Goal: Navigation & Orientation: Find specific page/section

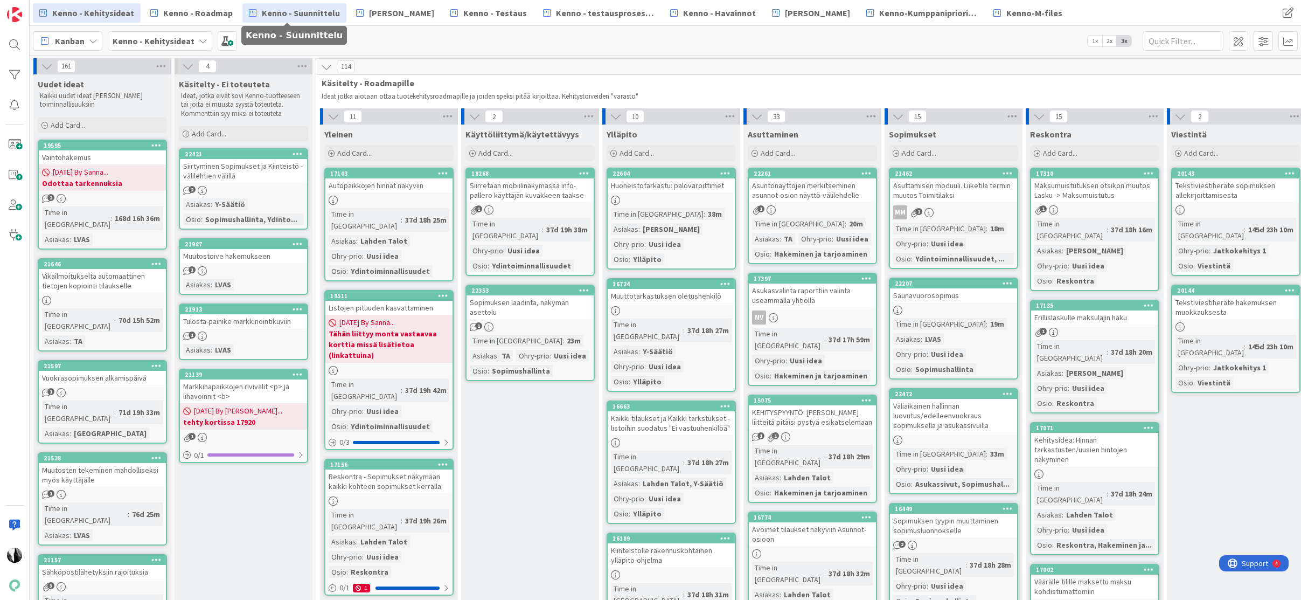
click at [322, 14] on span "Kenno - Suunnittelu" at bounding box center [301, 12] width 78 height 13
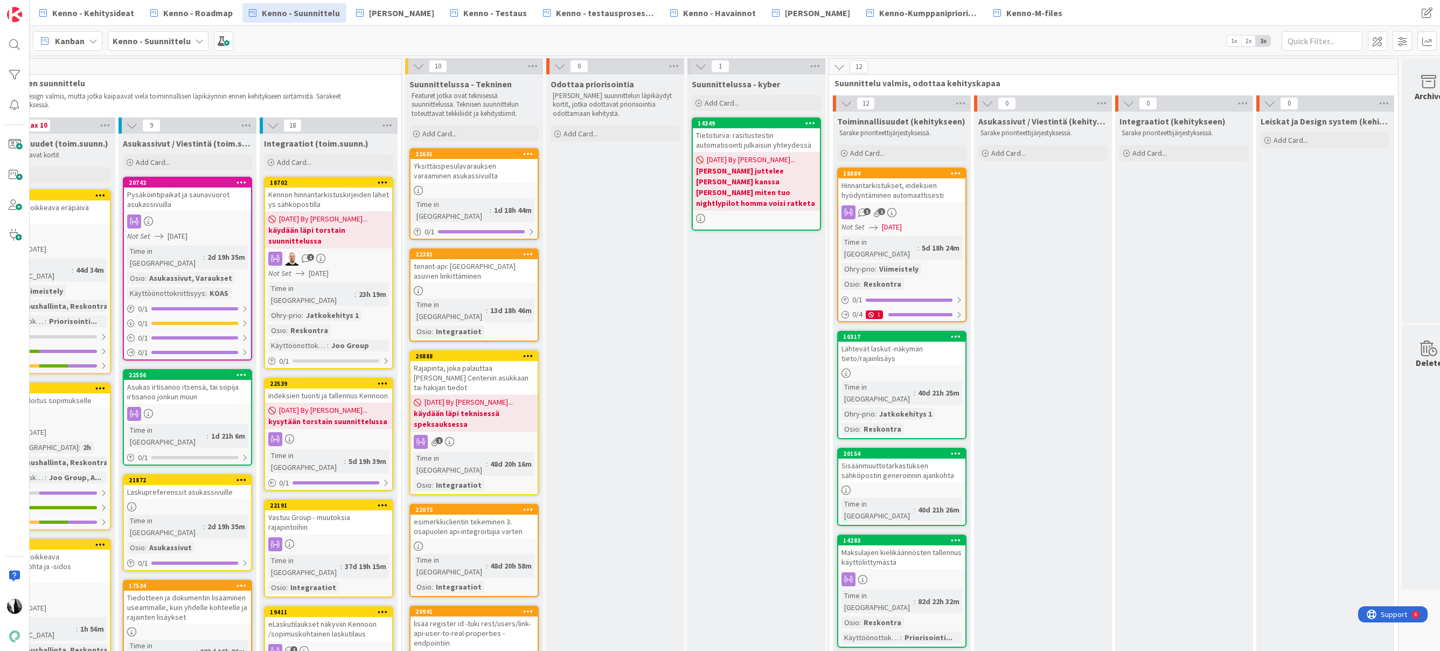
scroll to position [0, 644]
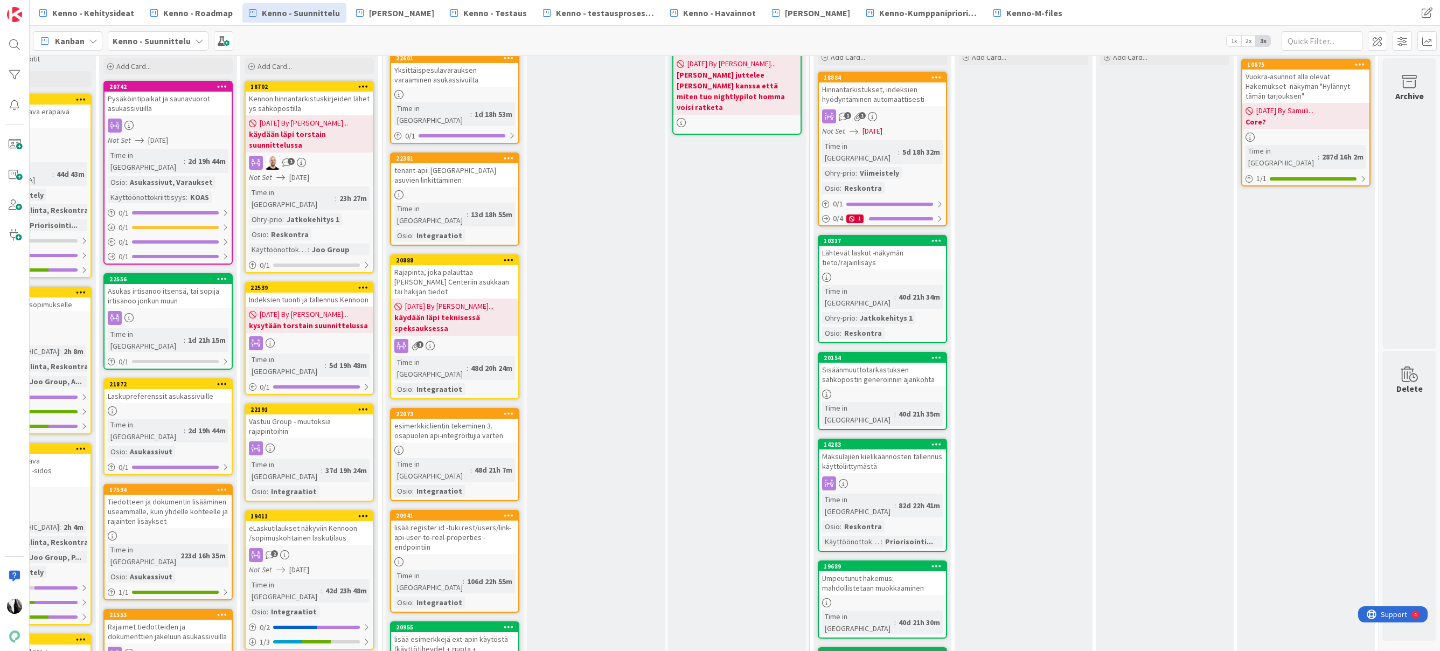
scroll to position [0, 644]
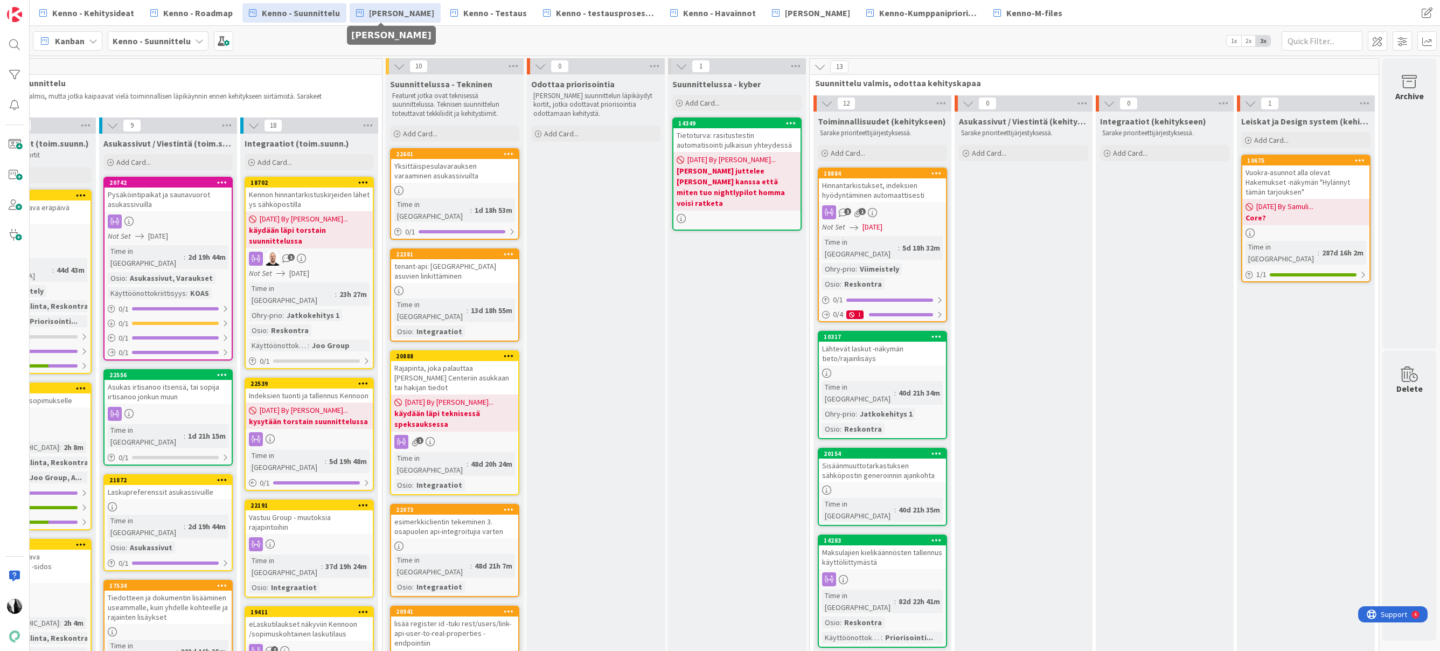
click at [401, 13] on span "[PERSON_NAME]" at bounding box center [401, 12] width 65 height 13
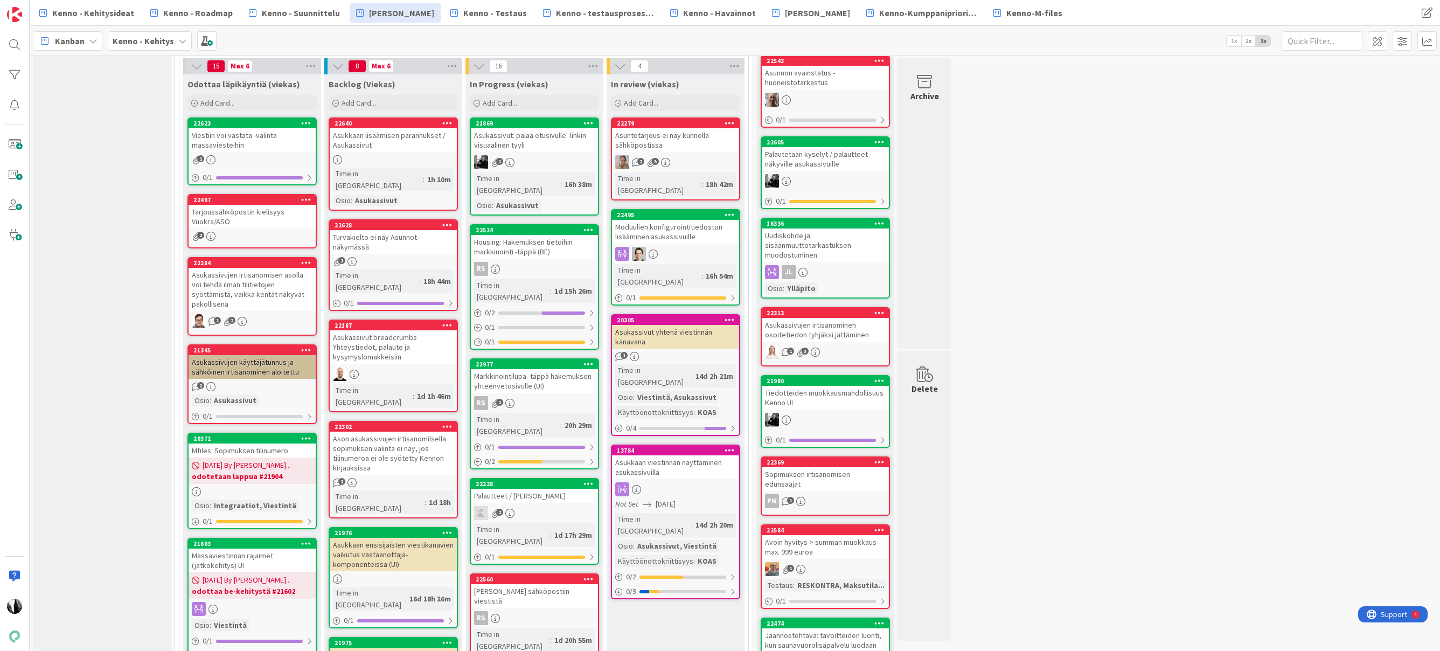
scroll to position [264, 0]
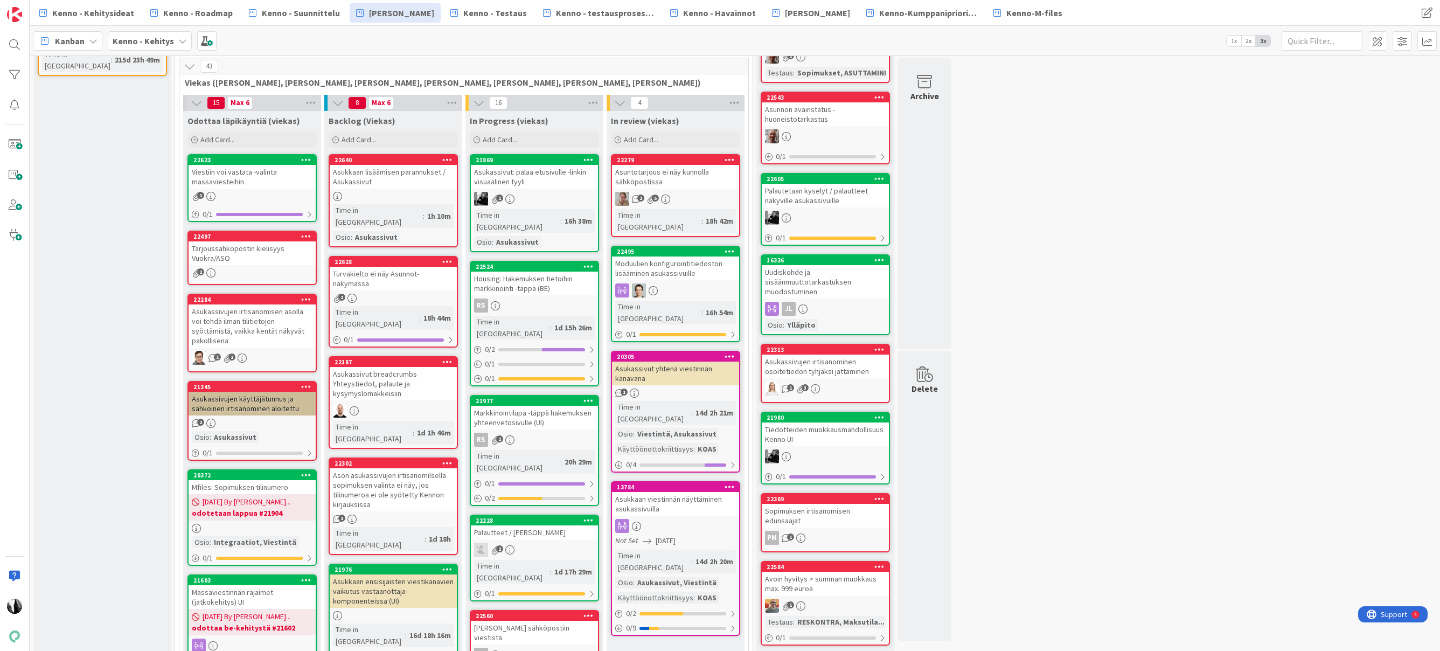
click at [191, 67] on icon at bounding box center [190, 66] width 12 height 12
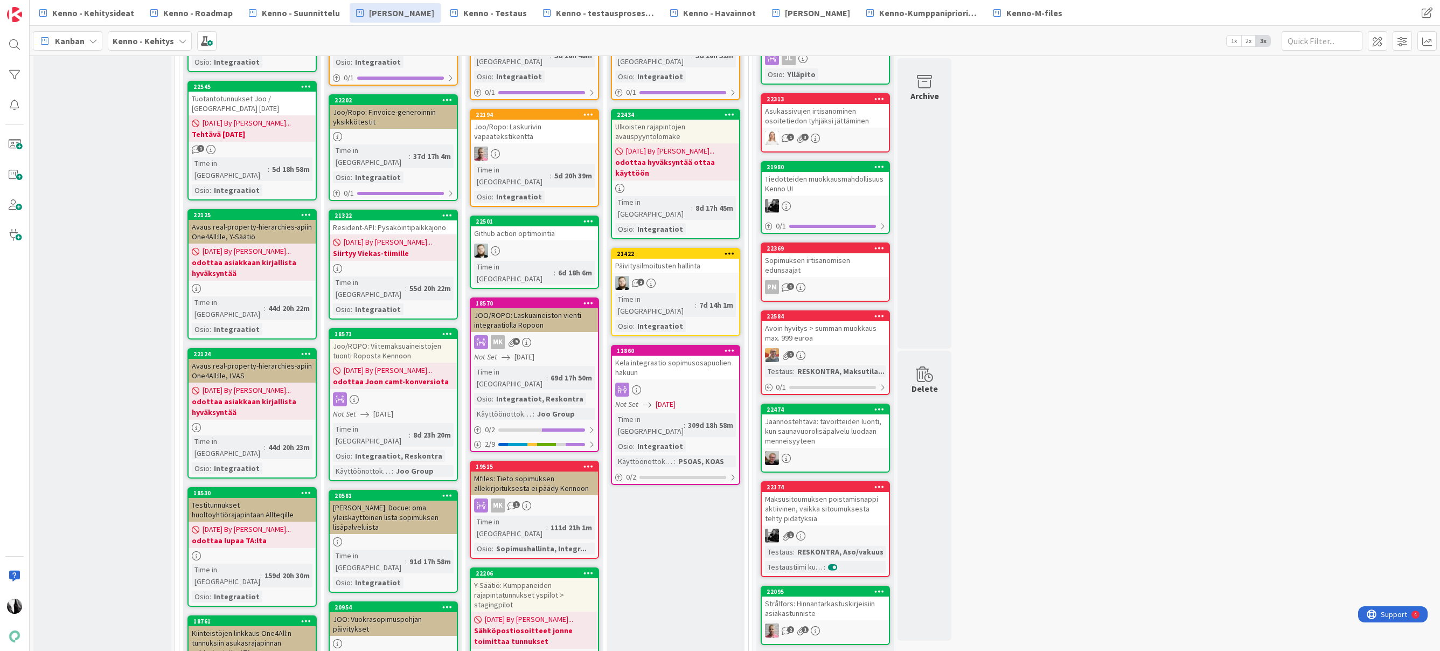
scroll to position [516, 0]
